Goal: Check status: Check status

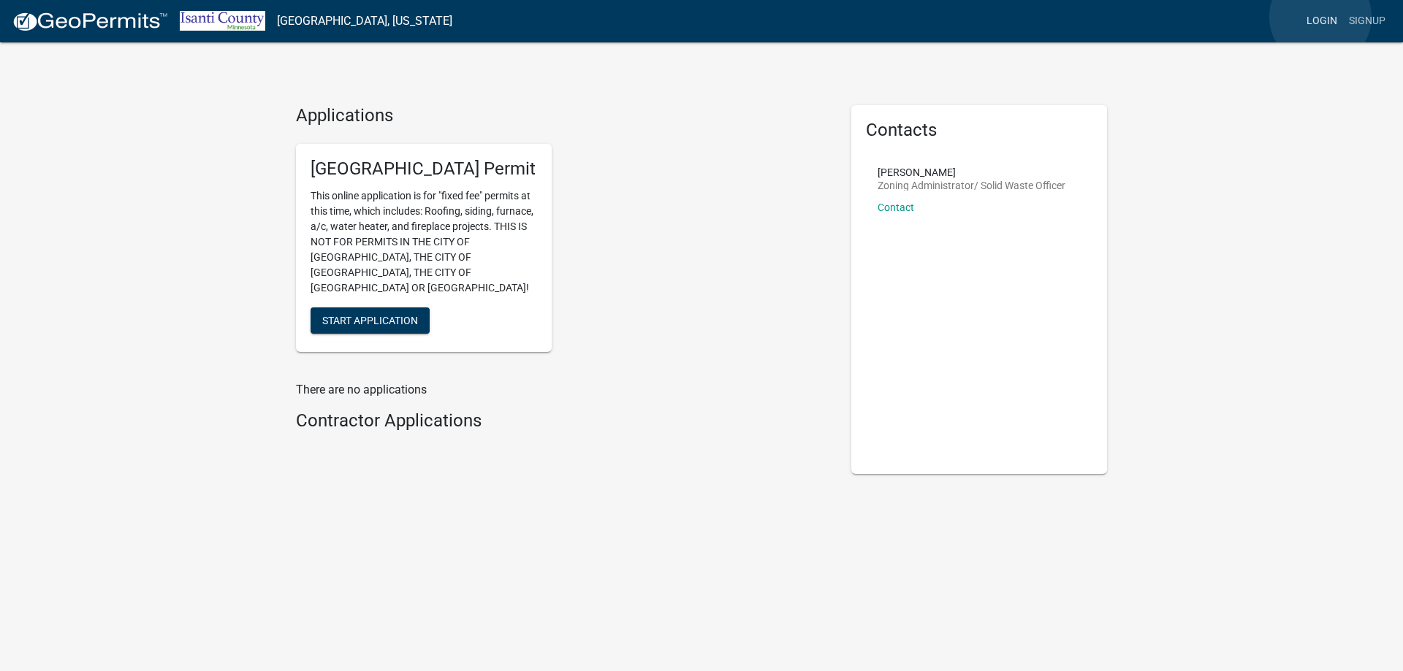
click at [1320, 18] on link "Login" at bounding box center [1322, 21] width 42 height 28
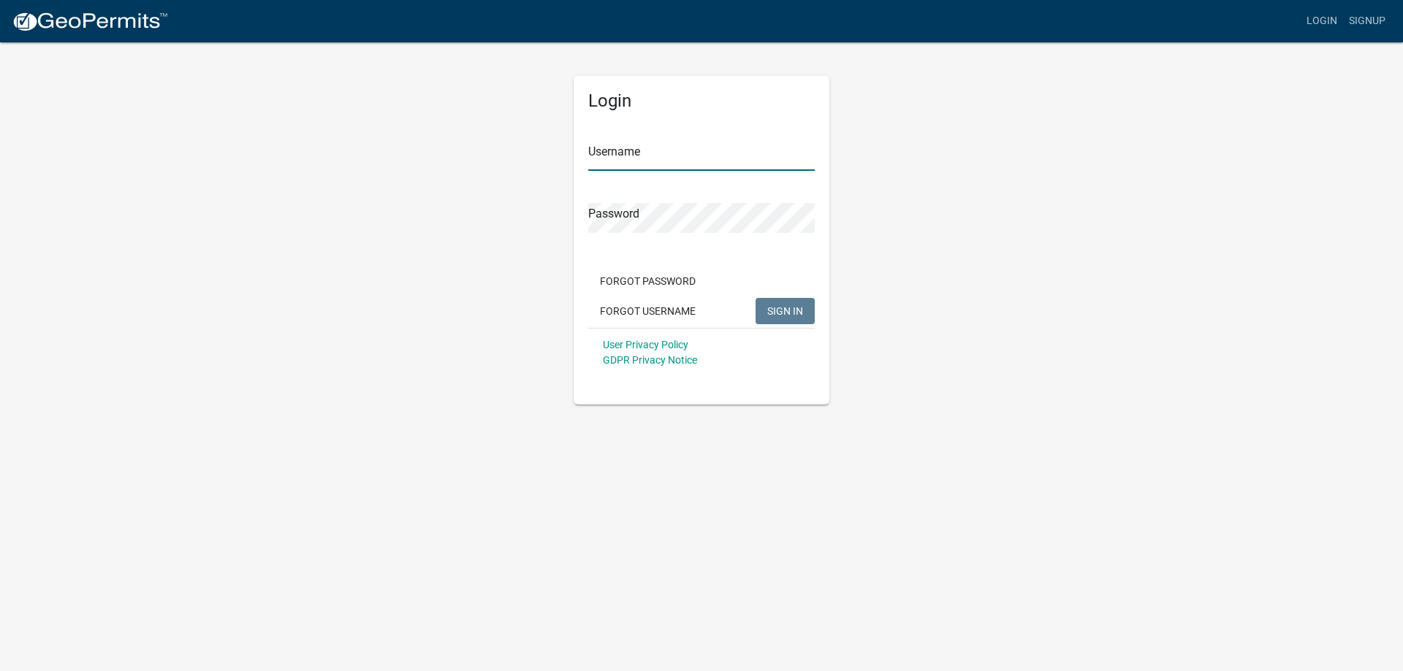
type input "[PERSON_NAME]"
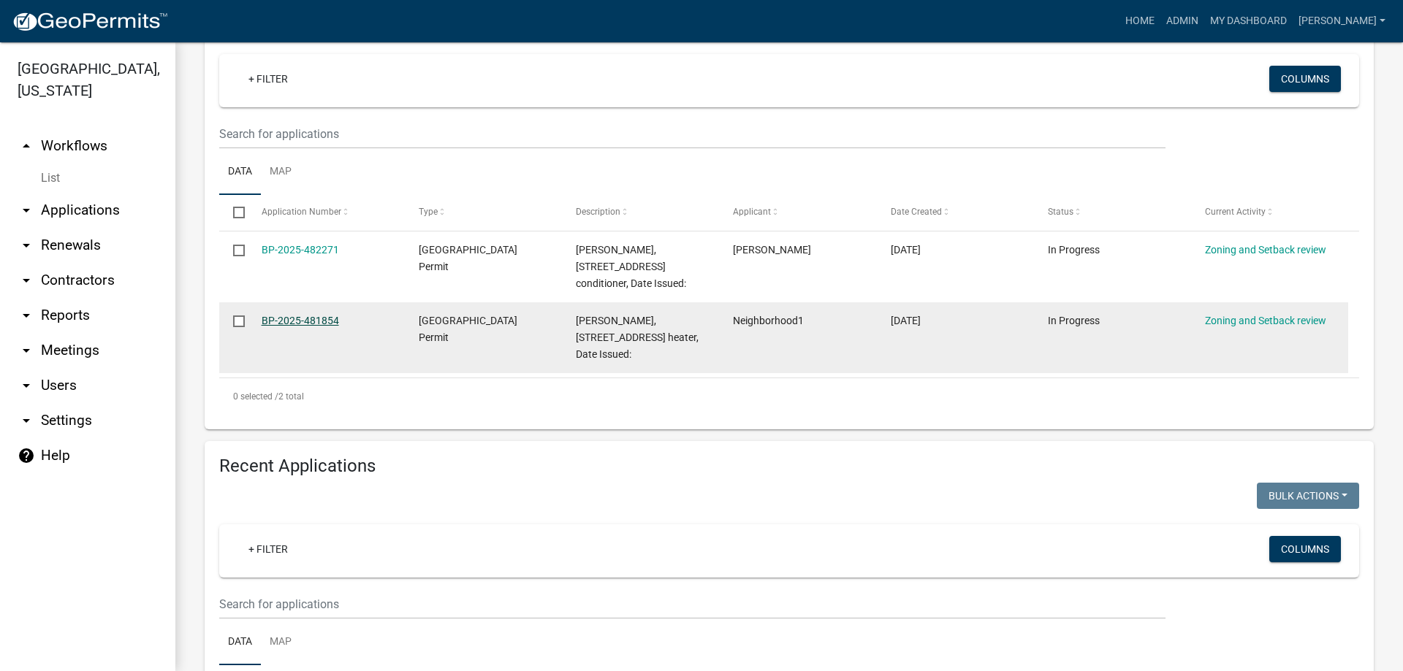
scroll to position [365, 0]
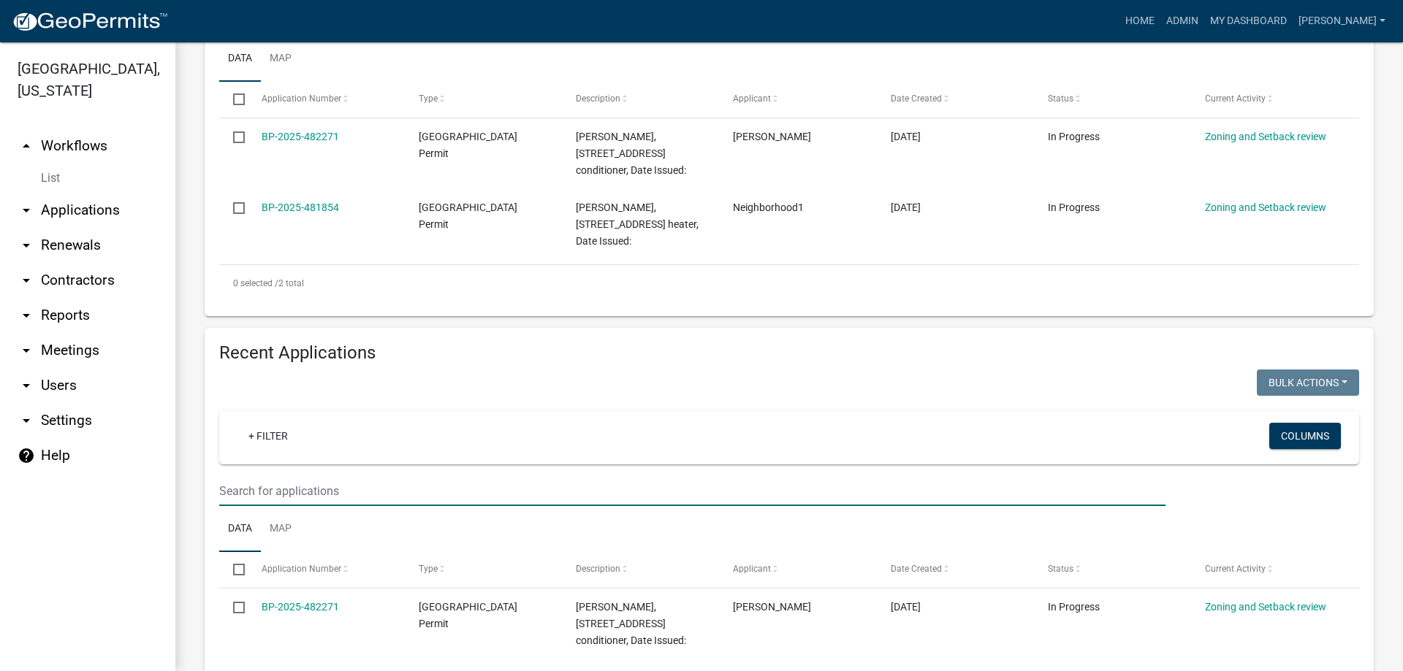
drag, startPoint x: 245, startPoint y: 492, endPoint x: 285, endPoint y: 466, distance: 47.6
click at [245, 492] on input "text" at bounding box center [692, 491] width 946 height 30
type input "33583"
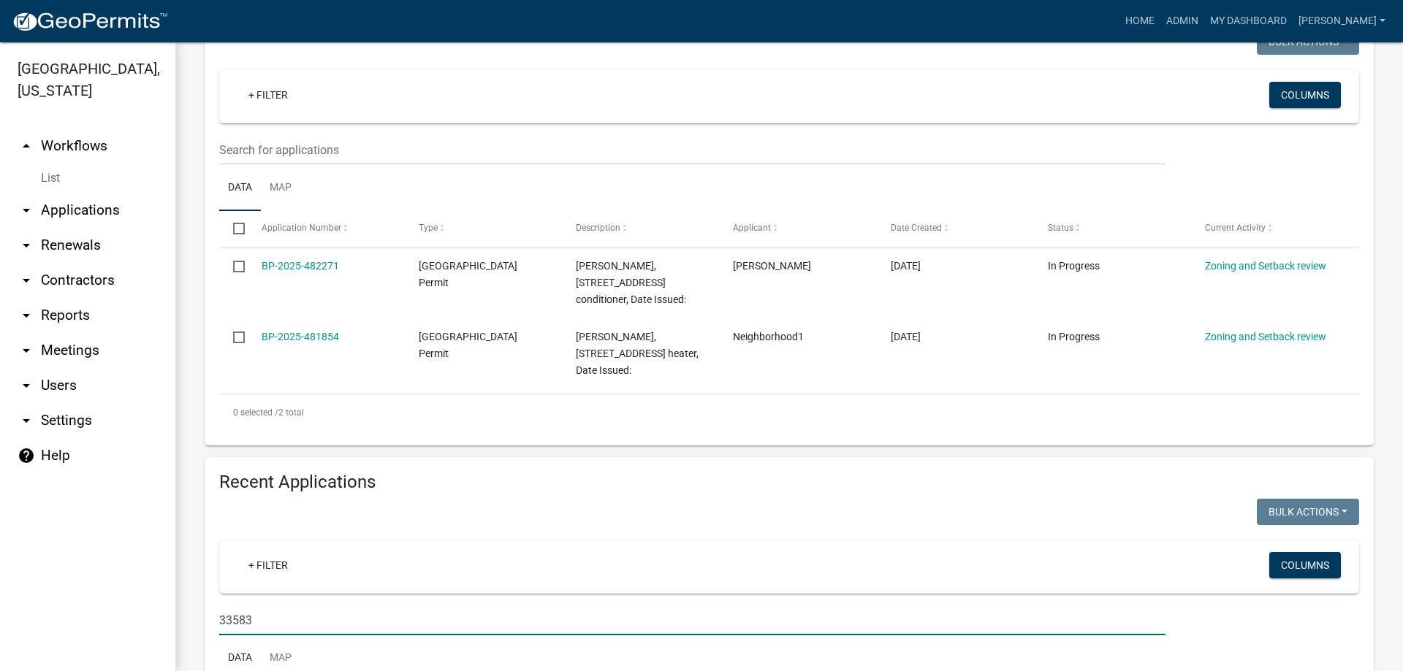
scroll to position [203, 0]
